Goal: Find specific page/section: Find specific page/section

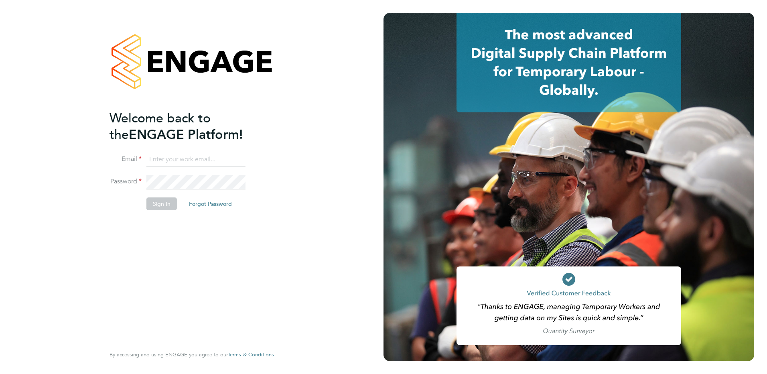
type input "ian.rist@ncclondon.ac.uk"
click at [172, 205] on button "Sign In" at bounding box center [161, 203] width 30 height 13
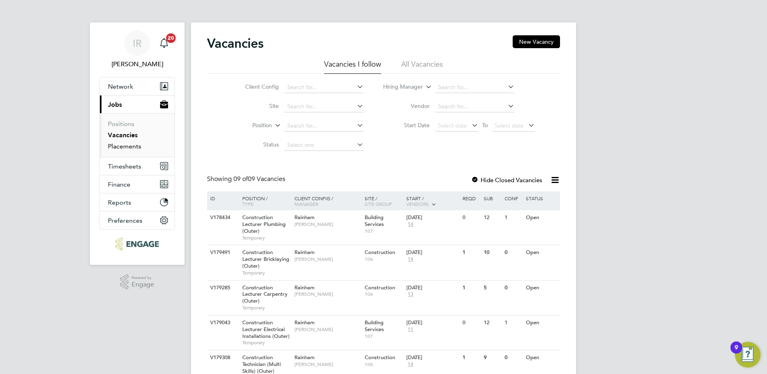
click at [128, 147] on link "Placements" at bounding box center [124, 146] width 33 height 8
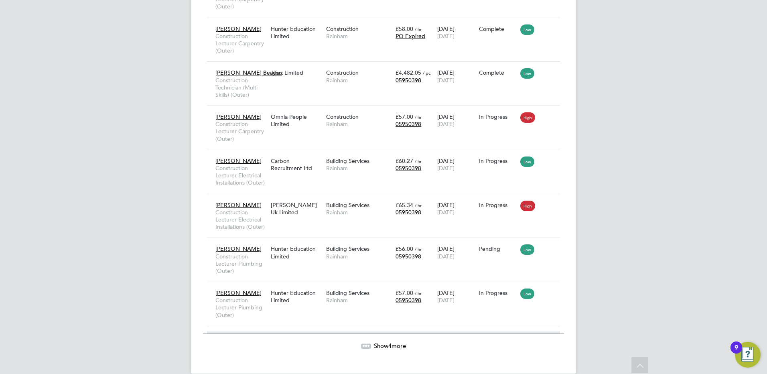
click at [381, 344] on span "Show 4 more" at bounding box center [390, 346] width 32 height 8
